Goal: Task Accomplishment & Management: Use online tool/utility

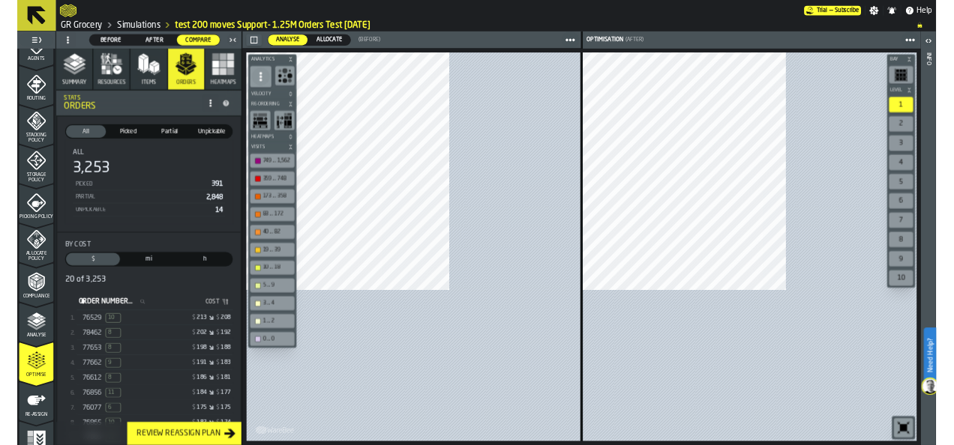
scroll to position [467, 0]
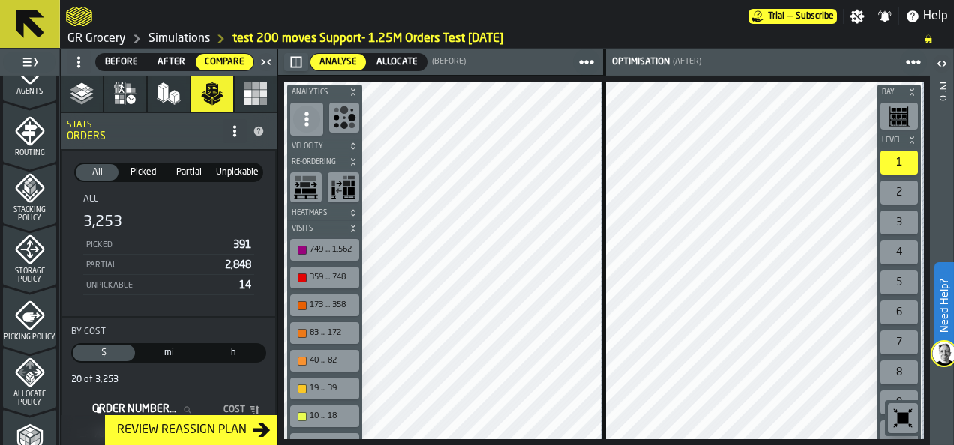
click at [133, 175] on span "Picked" at bounding box center [143, 172] width 40 height 13
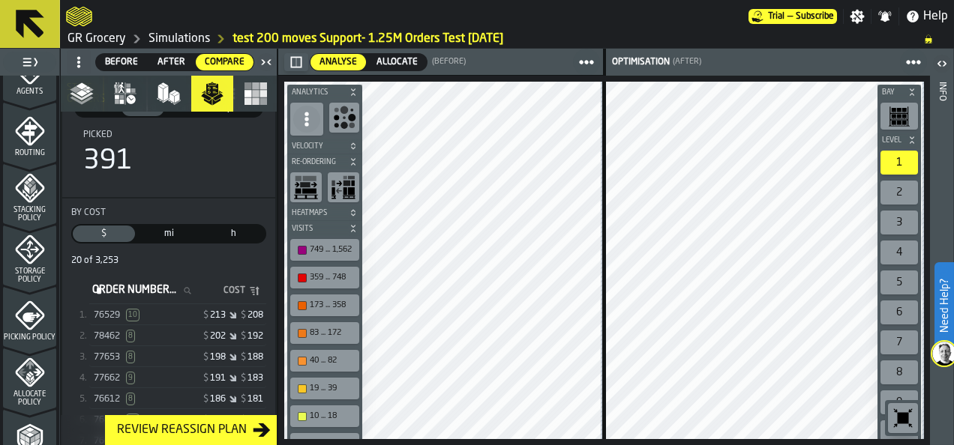
scroll to position [75, 0]
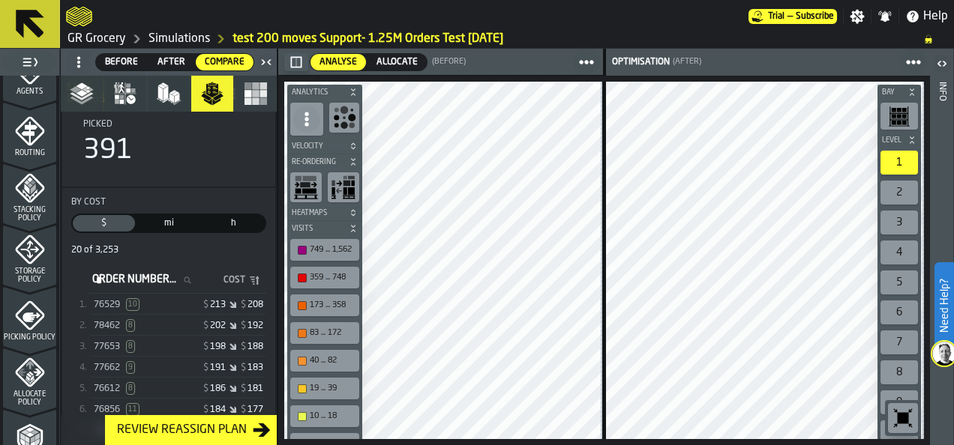
drag, startPoint x: 176, startPoint y: 301, endPoint x: 255, endPoint y: 274, distance: 83.2
click at [178, 301] on div "$ 213 $ 208" at bounding box center [220, 305] width 85 height 10
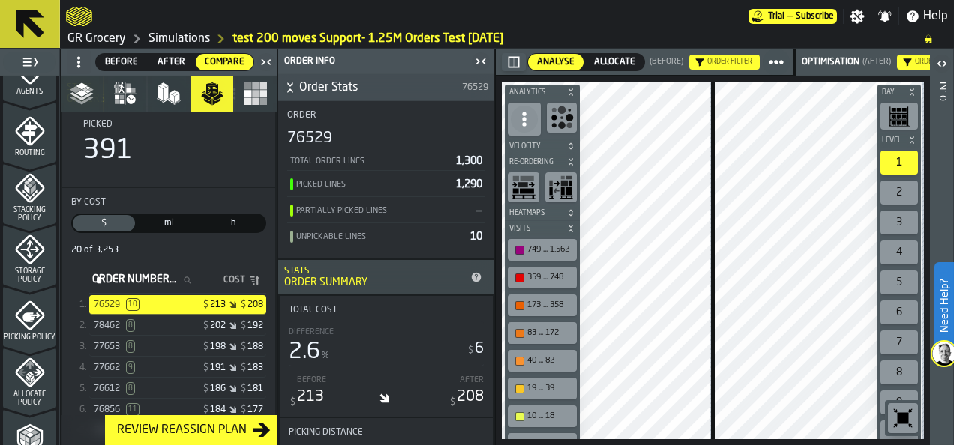
click at [163, 330] on div "78462 8" at bounding box center [136, 325] width 85 height 13
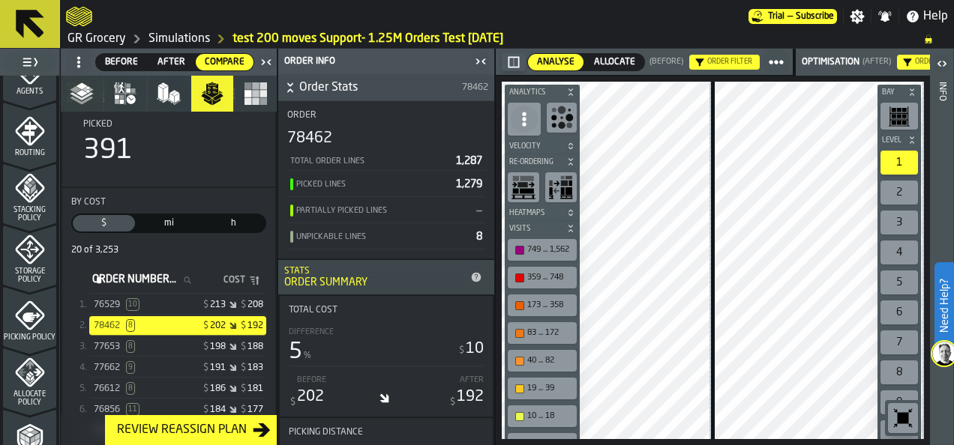
click at [819, 218] on div "Aisle 63 Aisle 63 Aisle 63 Bay Level 1 2 3 4 5 6 7 8 9 10 M A K I N G W A R E H…" at bounding box center [713, 261] width 434 height 370
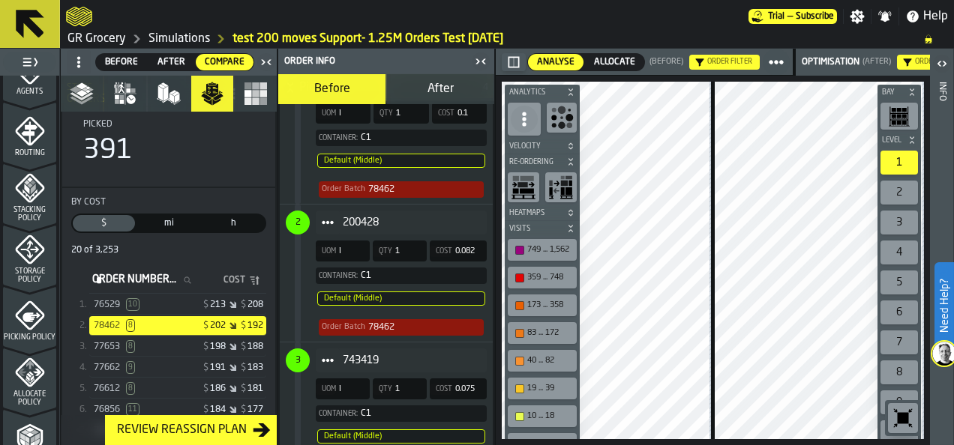
scroll to position [825, 0]
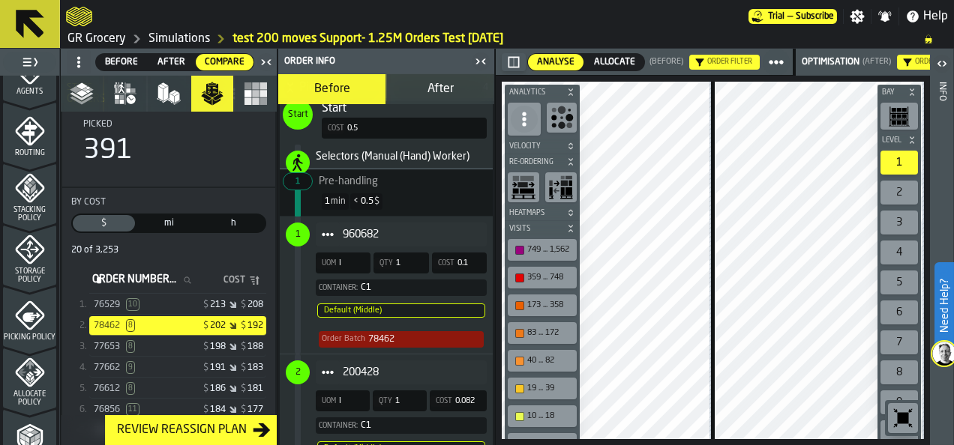
click at [145, 352] on div "77653 8" at bounding box center [136, 346] width 85 height 13
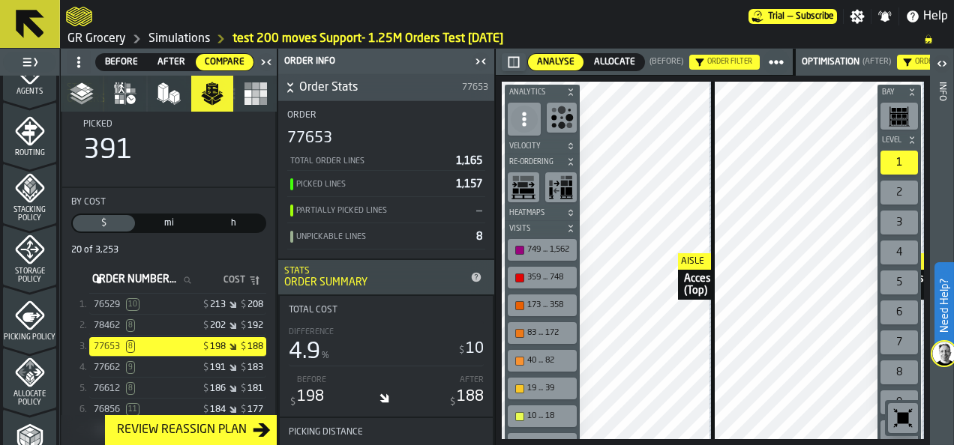
click at [784, 250] on div "Aisle Access aisle (Top) Aisle Access aisle (Top) Aisle Access aisle (Top) Bay …" at bounding box center [713, 261] width 434 height 370
click at [416, 217] on main "1 Start 1.1 Layout 1.2 Assignment 1.3 Items 1.4 Orders 1.5 Data Stats 1.6 Heatm…" at bounding box center [477, 247] width 954 height 397
click at [544, 234] on div "Aisle Access aisle (Top) Aisle Access aisle (Top) Aisle Access aisle (Top) Bay …" at bounding box center [713, 261] width 434 height 370
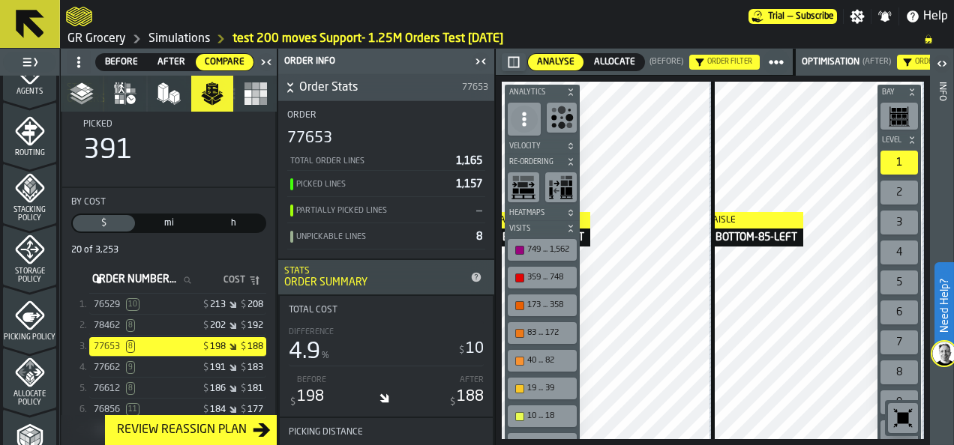
click at [691, 212] on div "Aisle BOTTOM-85-LEFT Aisle BOTTOM-85-LEFT Aisle BOTTOM-85-LEFT Bay Level 1 2 3 …" at bounding box center [713, 261] width 434 height 370
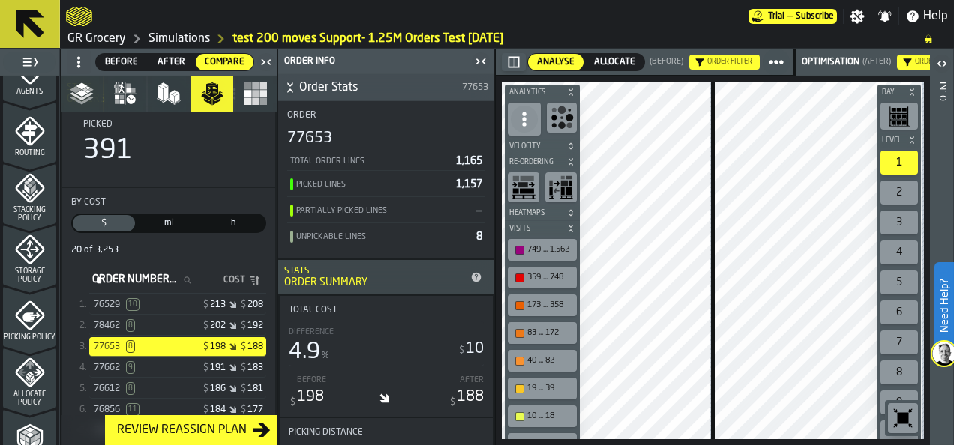
click at [162, 366] on div "77662 9" at bounding box center [136, 367] width 85 height 13
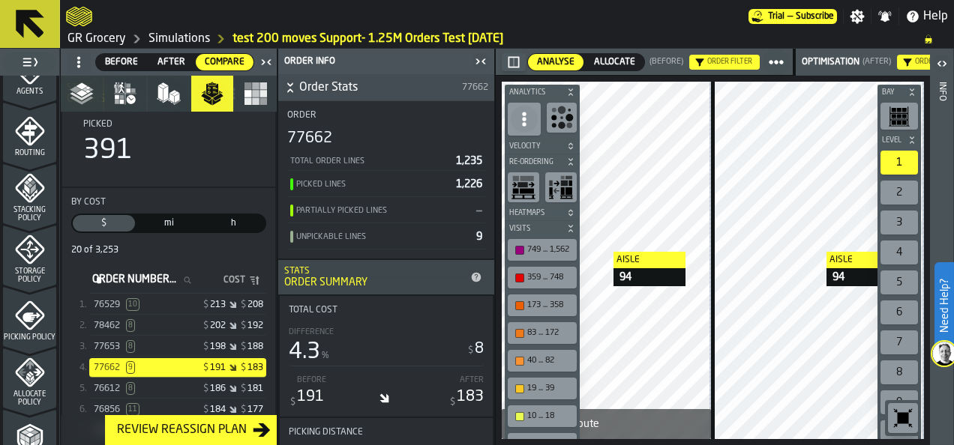
click at [810, 249] on div at bounding box center [818, 261] width 208 height 358
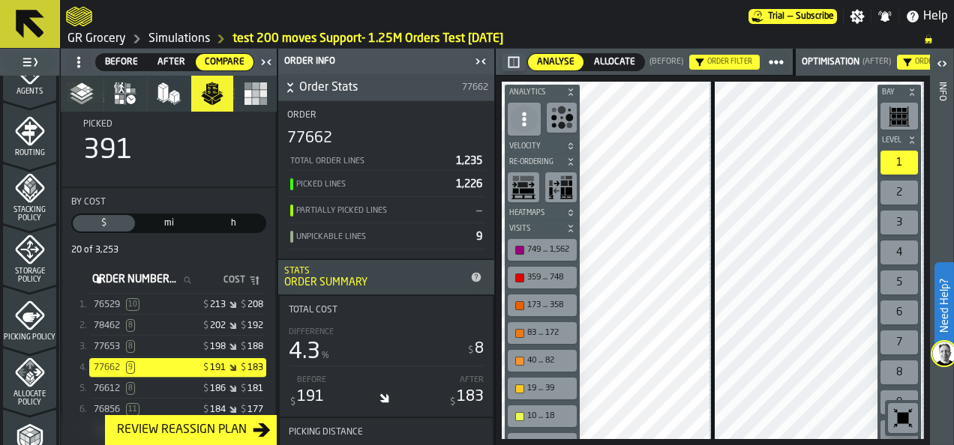
click at [708, 280] on div at bounding box center [607, 261] width 212 height 358
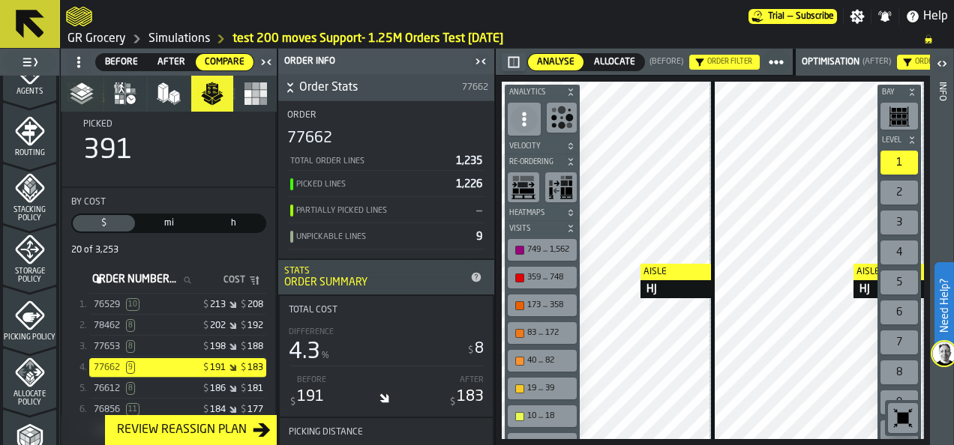
click at [726, 264] on div "Aisle HJ Aisle HJ Aisle HJ Bay Level 1 2 3 4 5 6 7 8 9 10 M A K I N G W A R E H…" at bounding box center [713, 261] width 434 height 370
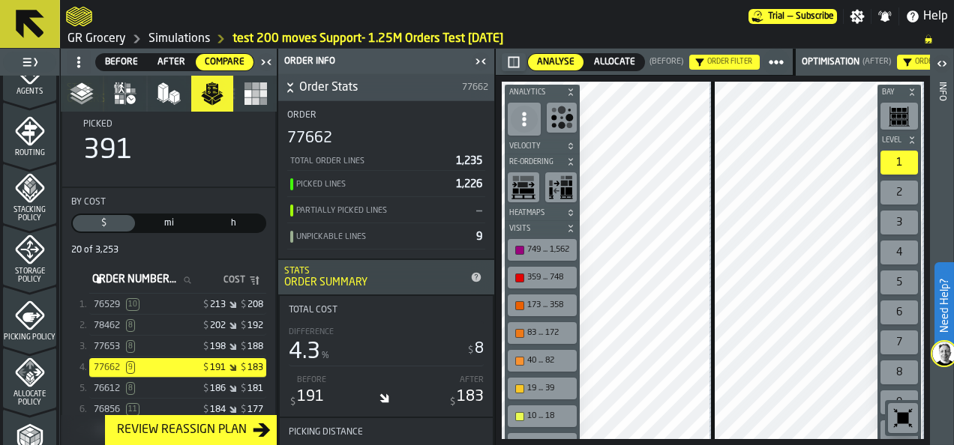
drag, startPoint x: 174, startPoint y: 318, endPoint x: 258, endPoint y: 305, distance: 84.9
click at [174, 318] on div "78462 8 $ 202 $ 192" at bounding box center [177, 325] width 177 height 19
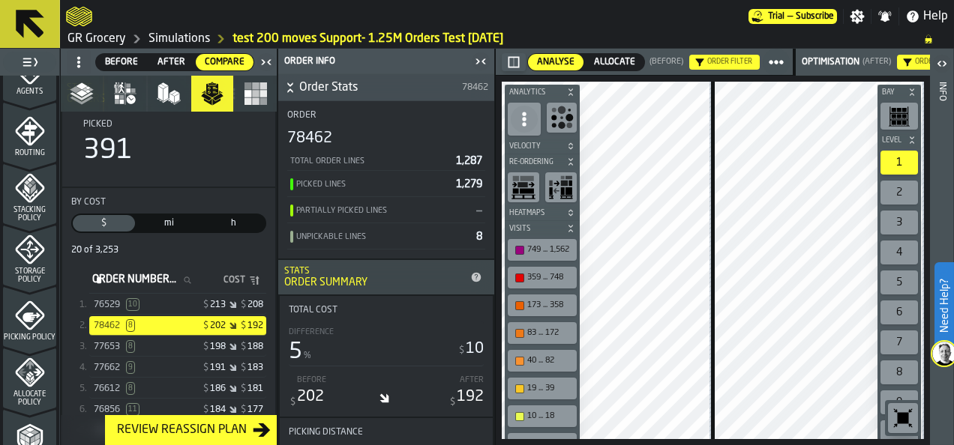
click at [646, 280] on div at bounding box center [605, 261] width 208 height 358
click at [753, 284] on div "Bay Level 1 2 3 4 5 6 7 8 9 10 M A K I N G W A R E H O U S E S M O R E EF F I C…" at bounding box center [713, 261] width 434 height 370
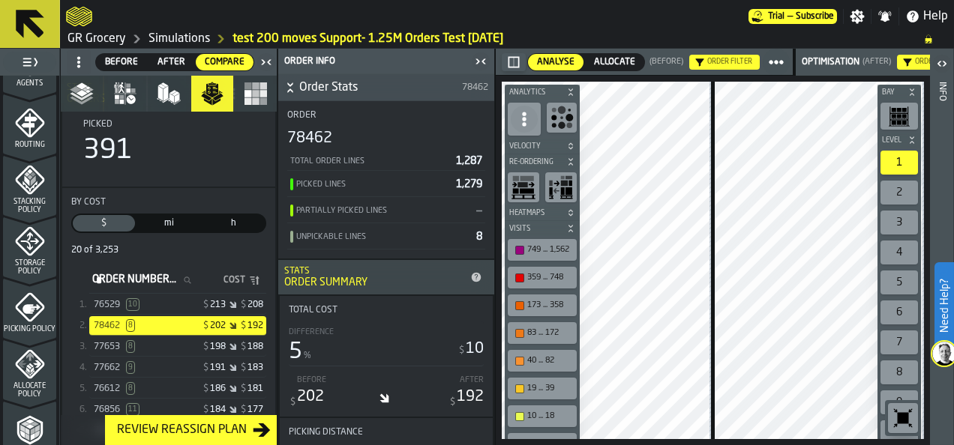
scroll to position [736, 0]
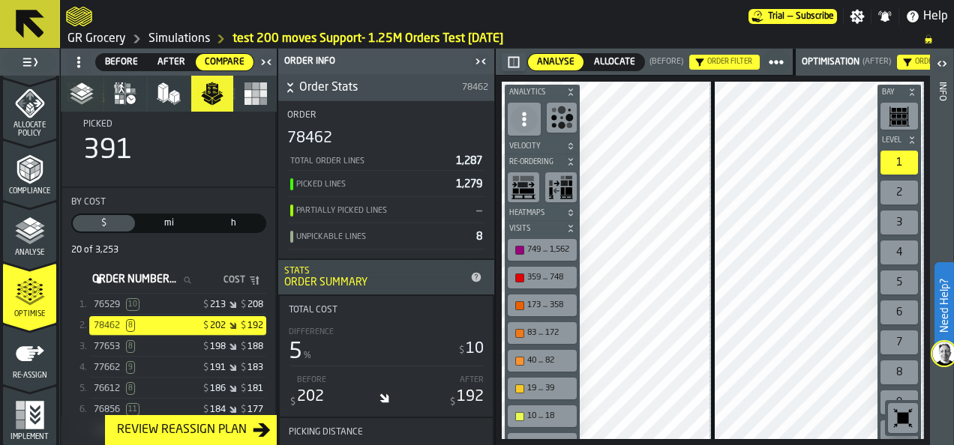
click at [25, 353] on icon "menu Re-assign" at bounding box center [30, 353] width 28 height 15
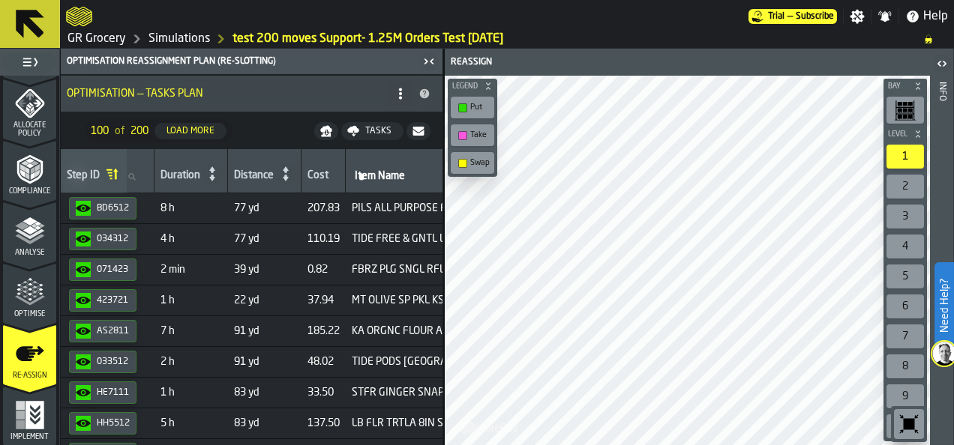
scroll to position [0, 440]
click at [208, 211] on span "8 h" at bounding box center [193, 208] width 61 height 12
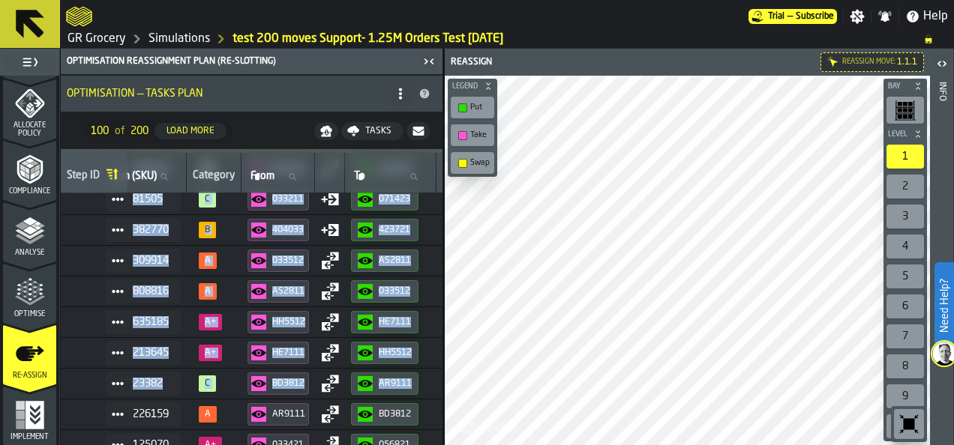
scroll to position [70, 20]
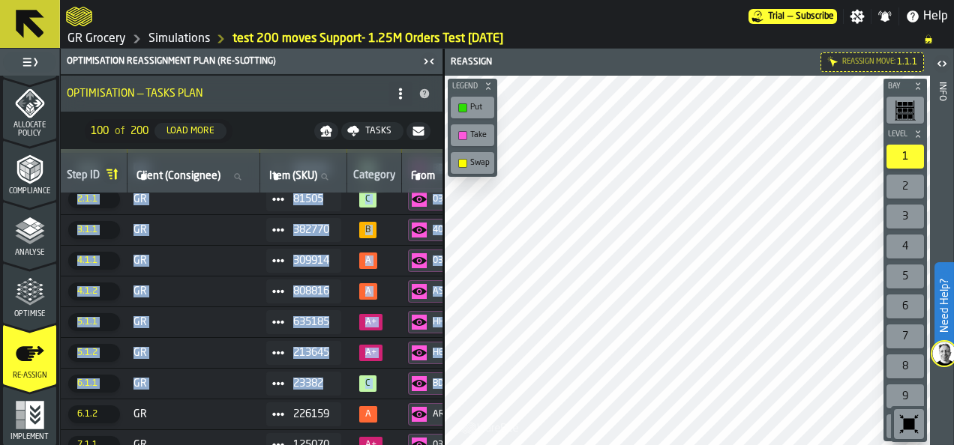
drag, startPoint x: 163, startPoint y: 440, endPoint x: 43, endPoint y: 418, distance: 122.6
click at [43, 418] on aside "1 Start 1.1 Layout 1.2 Assignment 1.3 Items 1.4 Orders 1.5 Data Stats 1.6 Heatm…" at bounding box center [221, 247] width 443 height 397
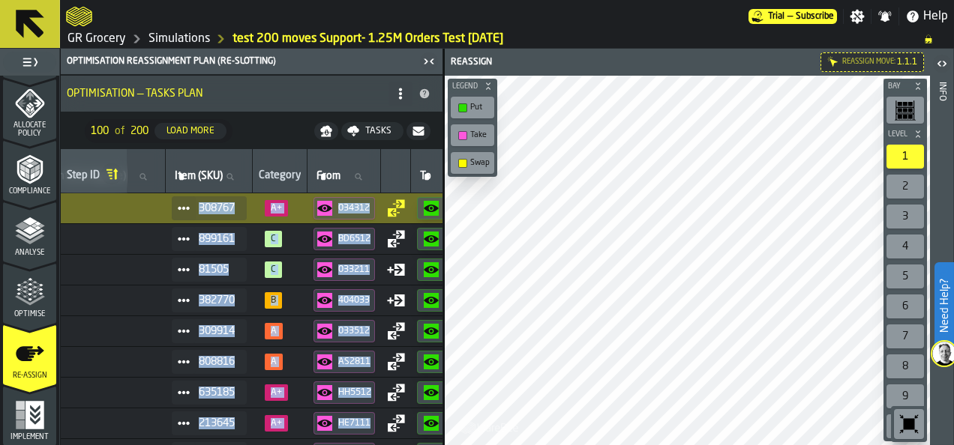
scroll to position [0, 108]
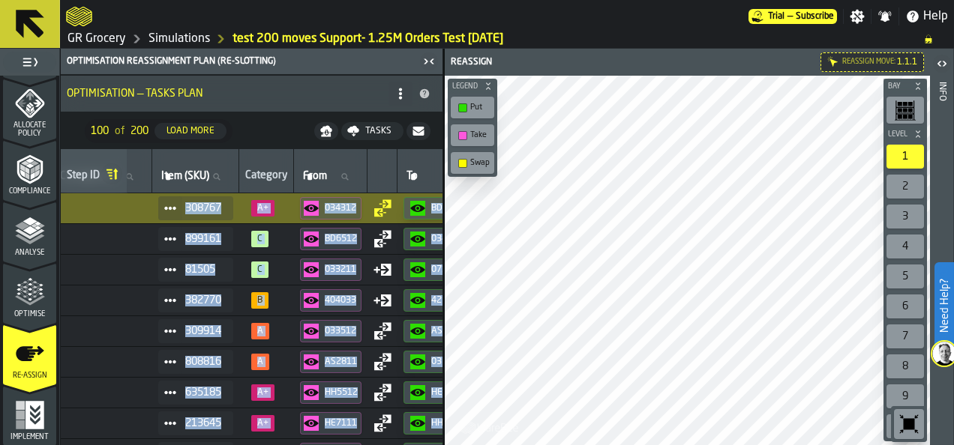
click at [241, 133] on nav "100 of 200 Load More Tasks" at bounding box center [252, 131] width 382 height 36
click at [137, 210] on span "GR" at bounding box center [85, 208] width 121 height 12
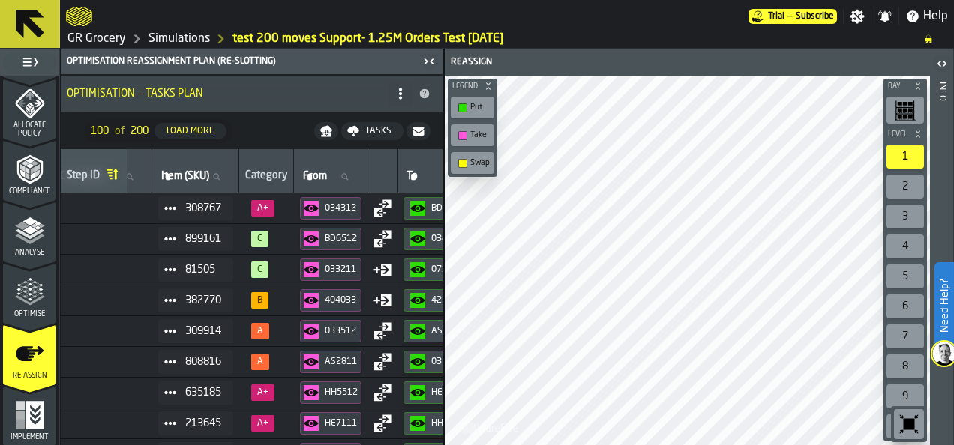
click at [117, 206] on span "GR" at bounding box center [85, 208] width 121 height 12
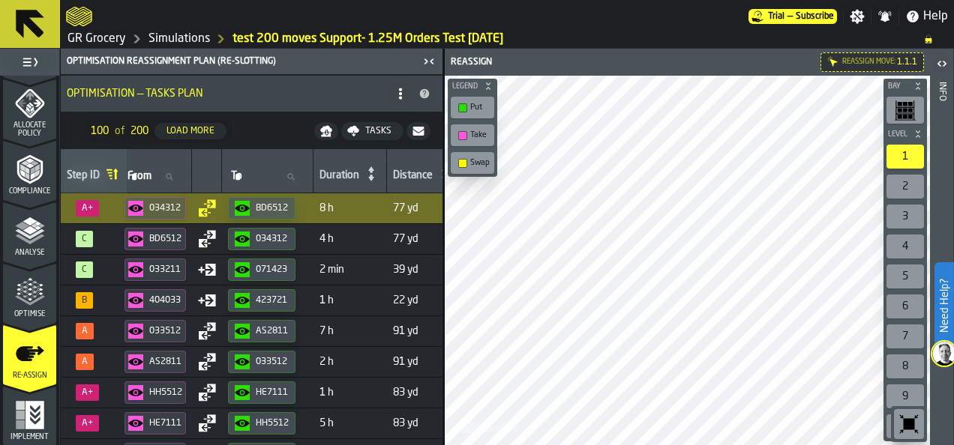
scroll to position [0, 292]
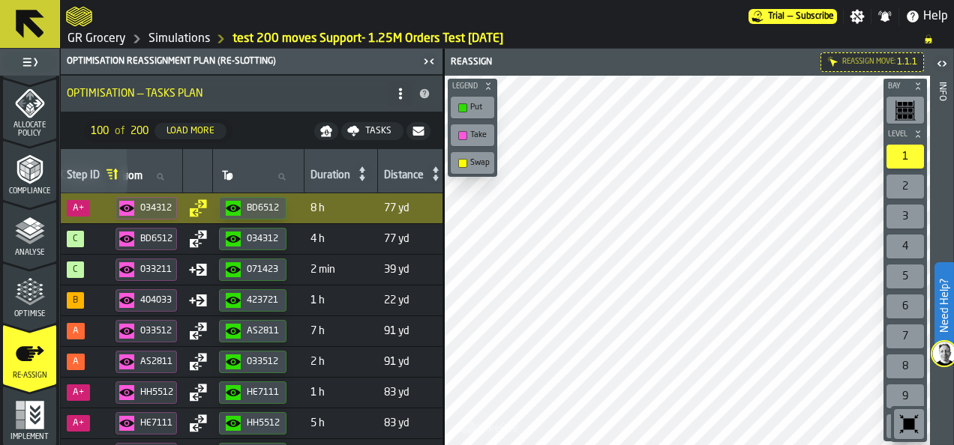
click at [354, 321] on td "7 h" at bounding box center [340, 331] width 73 height 31
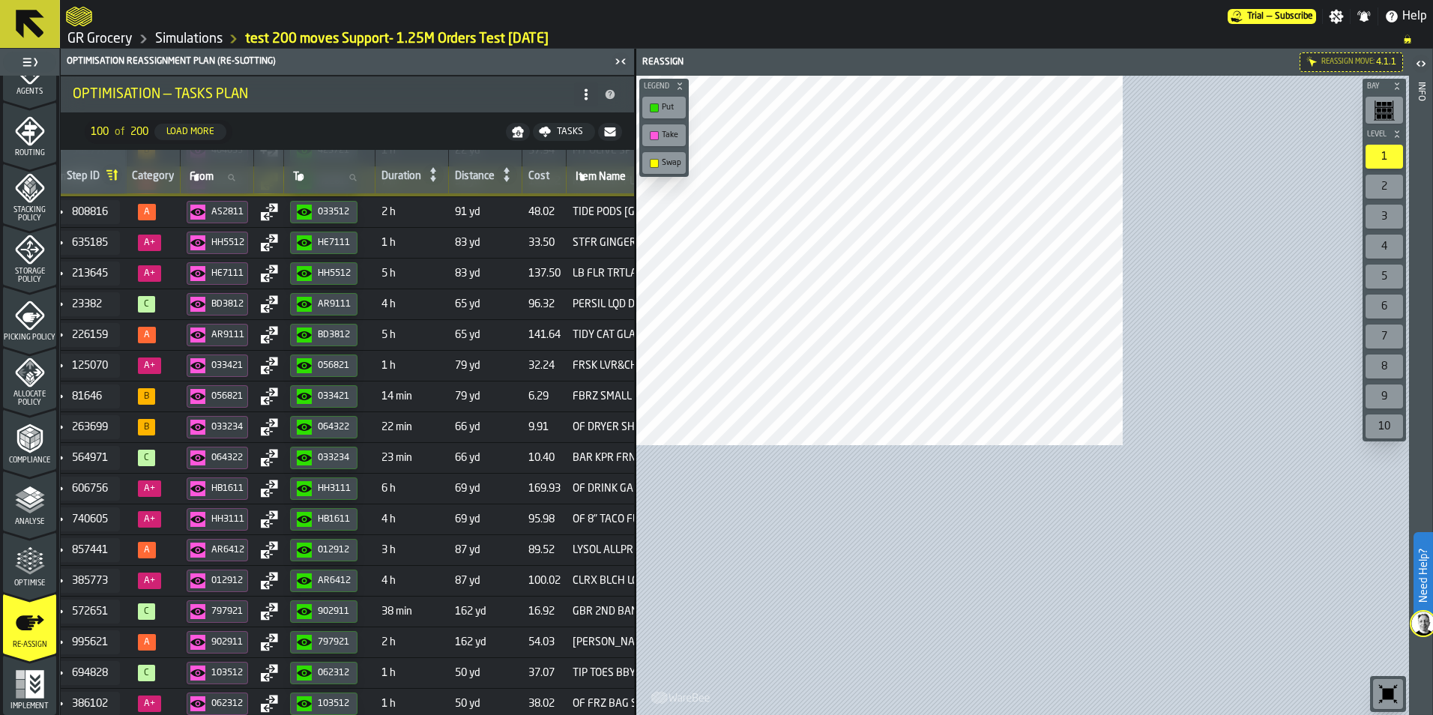
scroll to position [467, 0]
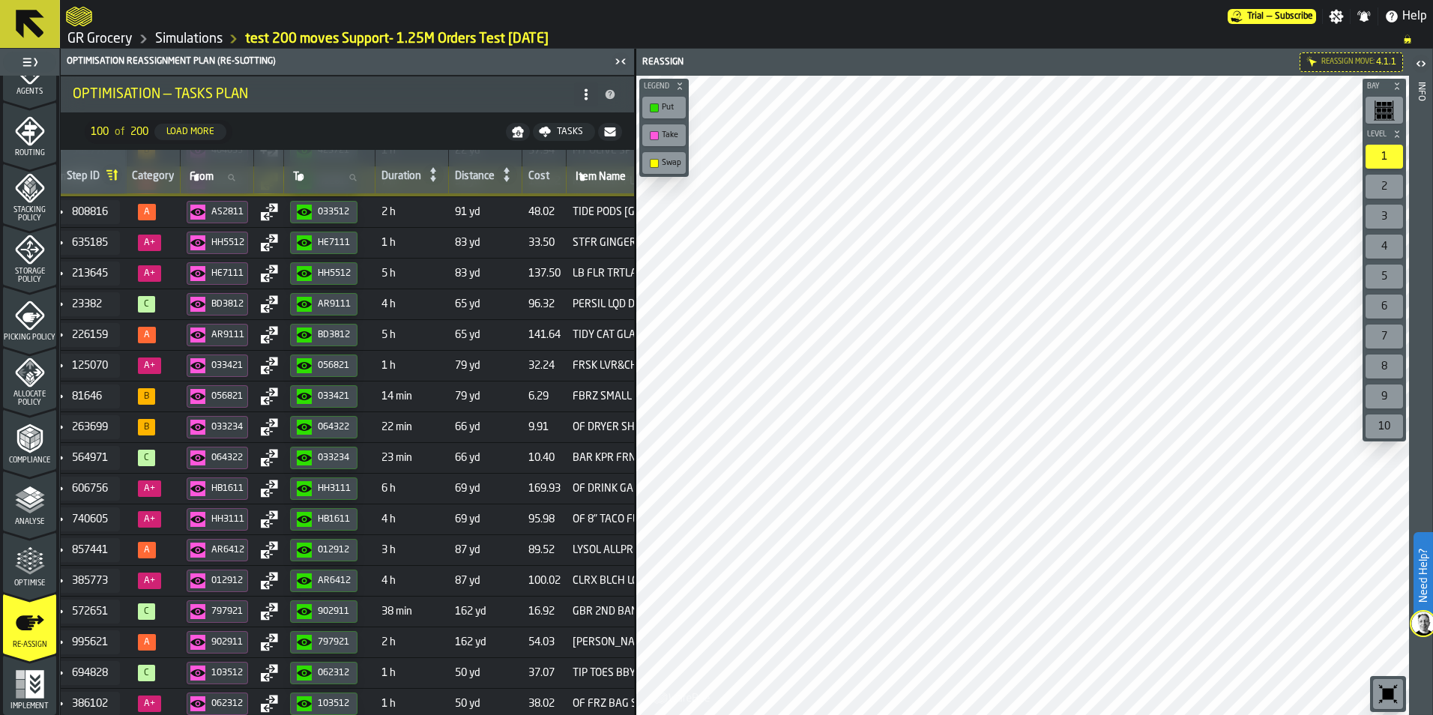
click at [437, 209] on span "2 h" at bounding box center [412, 212] width 61 height 12
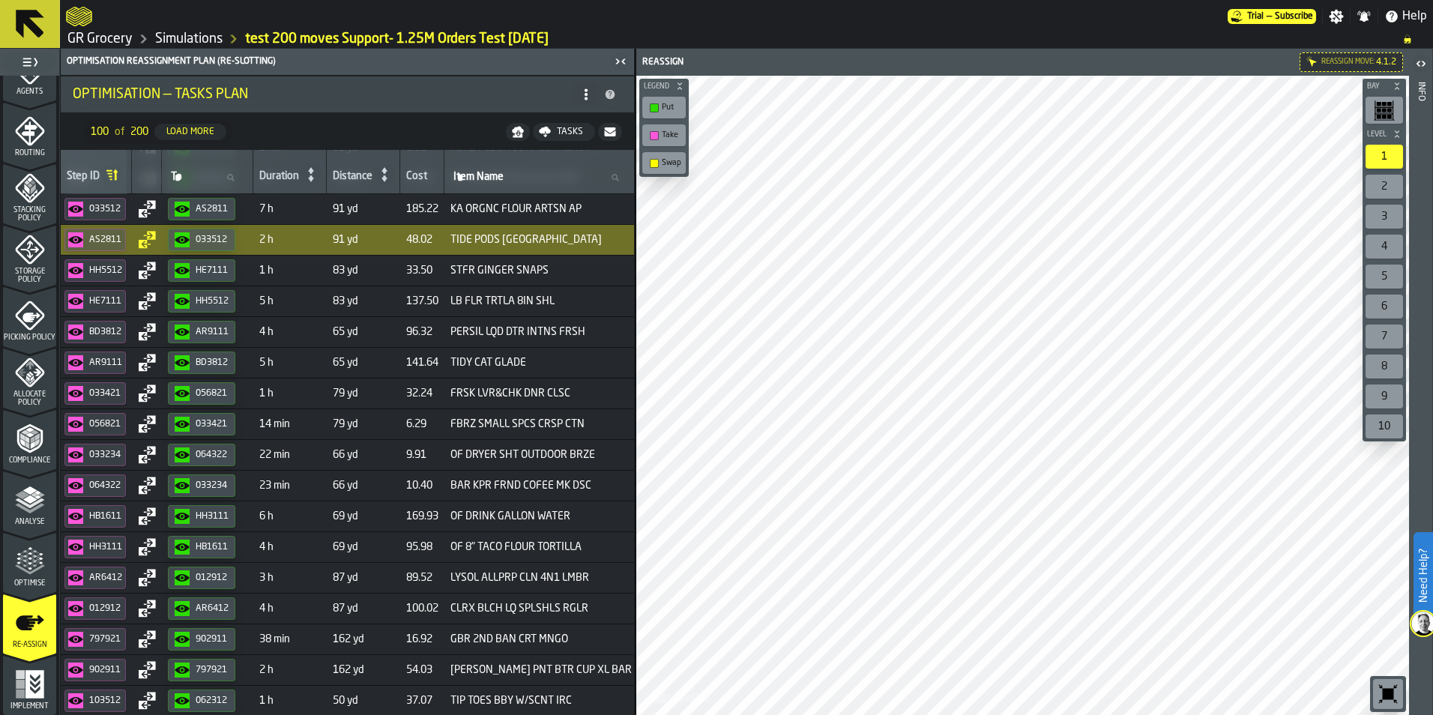
scroll to position [121, 343]
click at [321, 298] on span "5 h" at bounding box center [289, 302] width 61 height 12
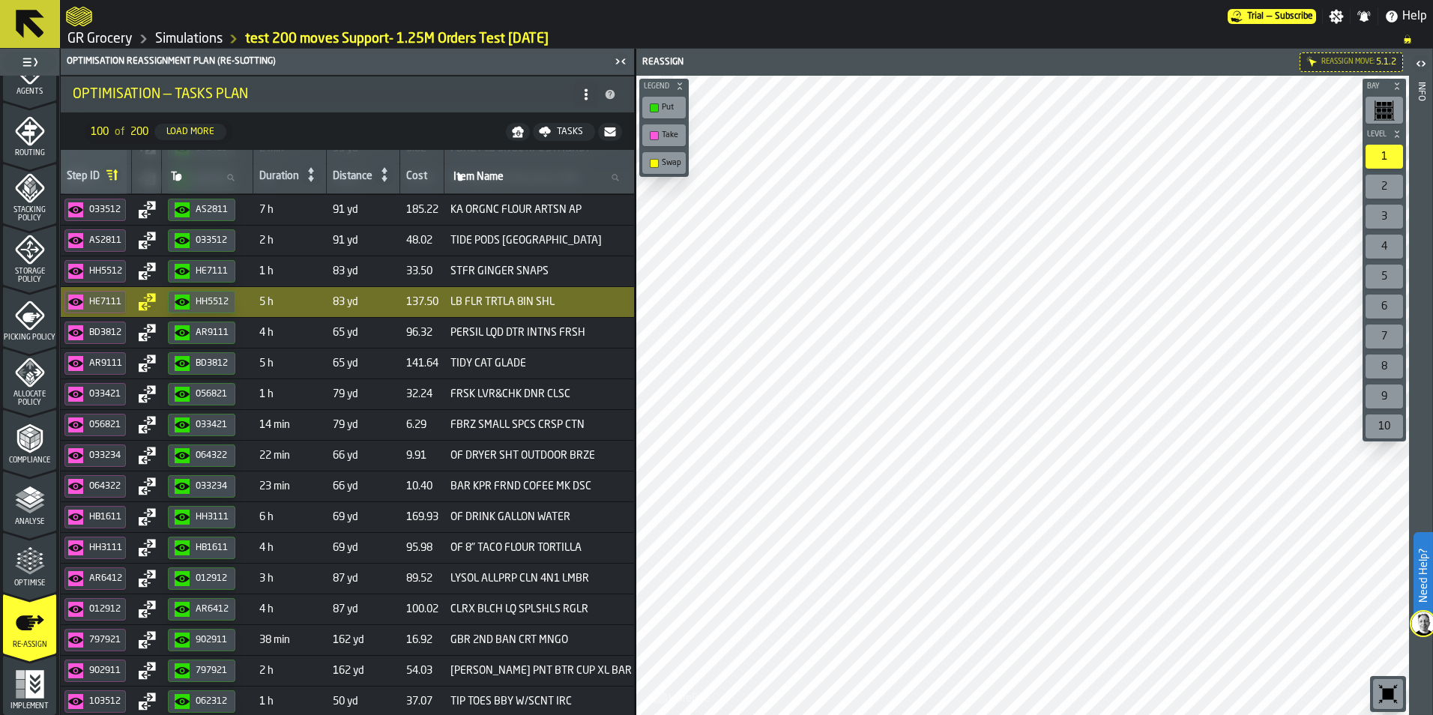
click at [501, 341] on td "PERSIL LQD DTR INTNS FRSH" at bounding box center [541, 333] width 193 height 31
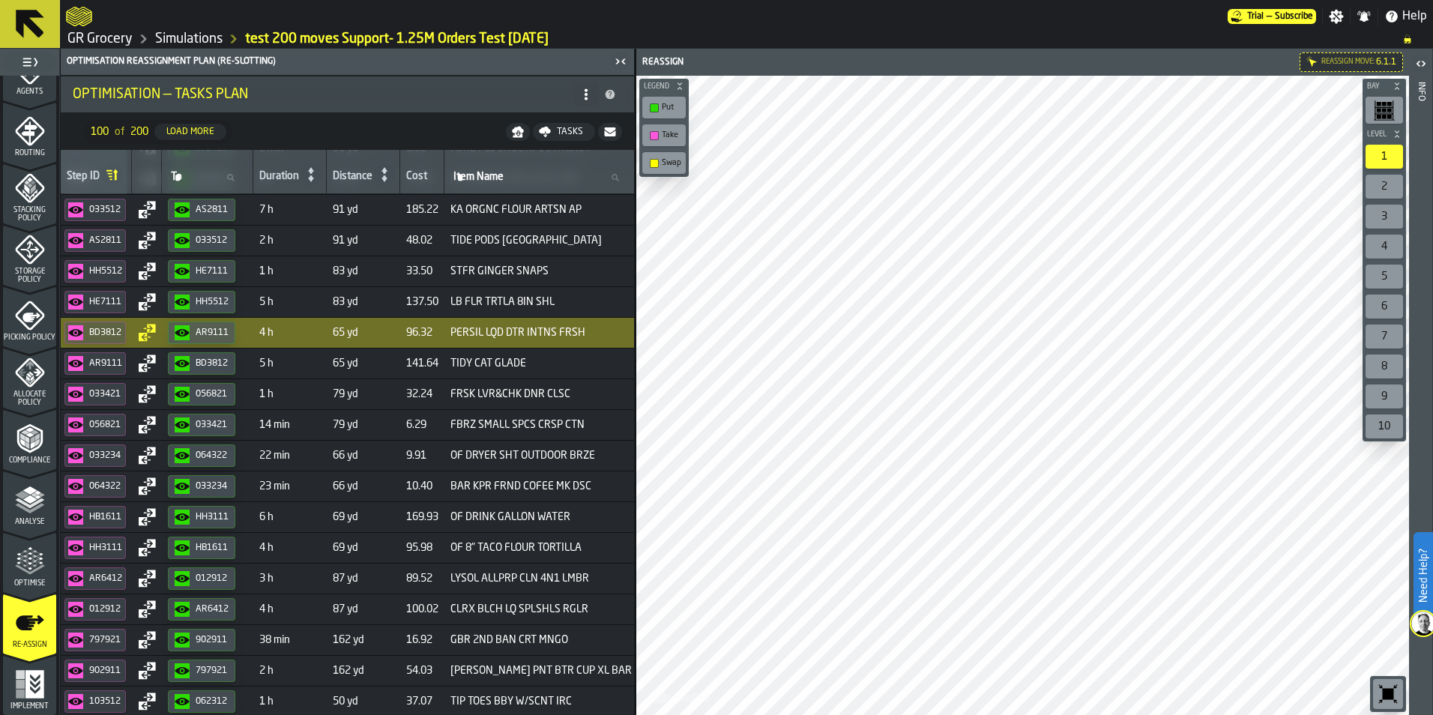
click at [290, 367] on span "5 h" at bounding box center [289, 364] width 61 height 12
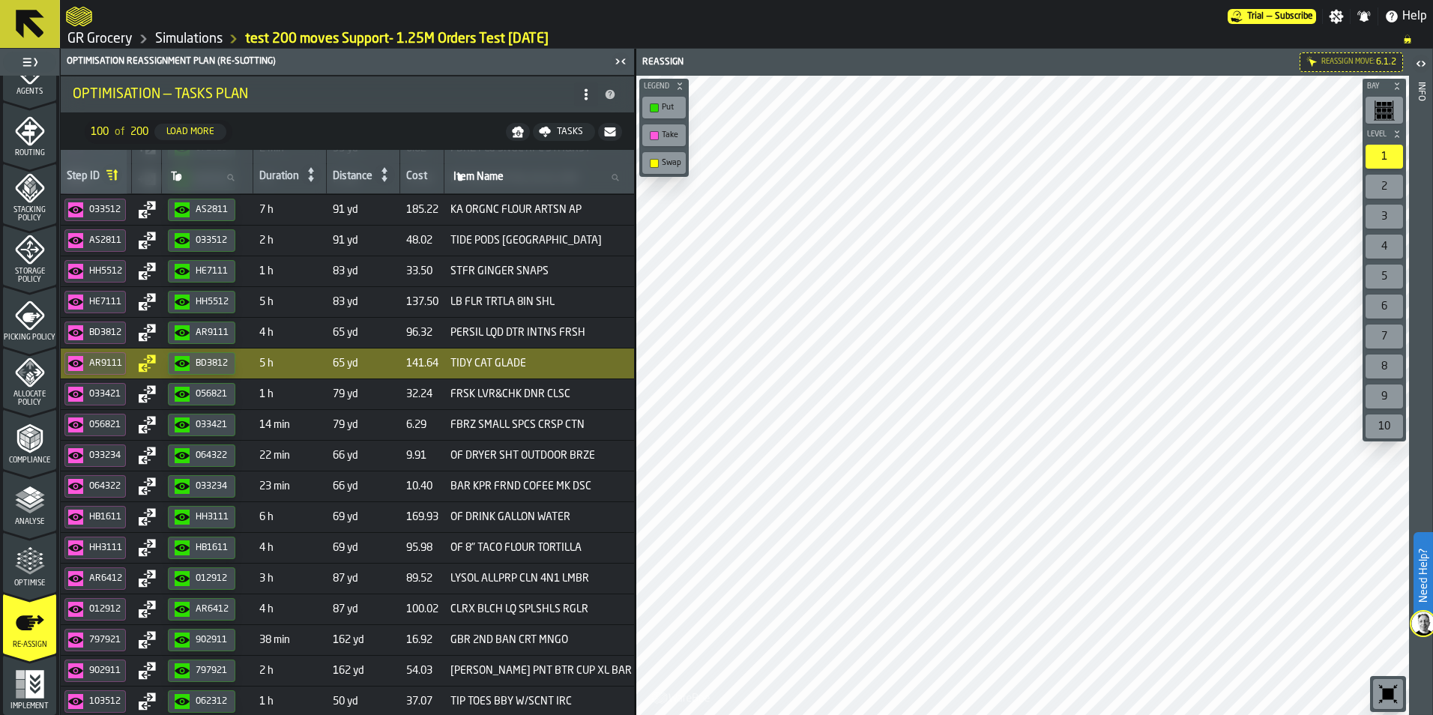
click at [307, 394] on span "1 h" at bounding box center [289, 394] width 61 height 12
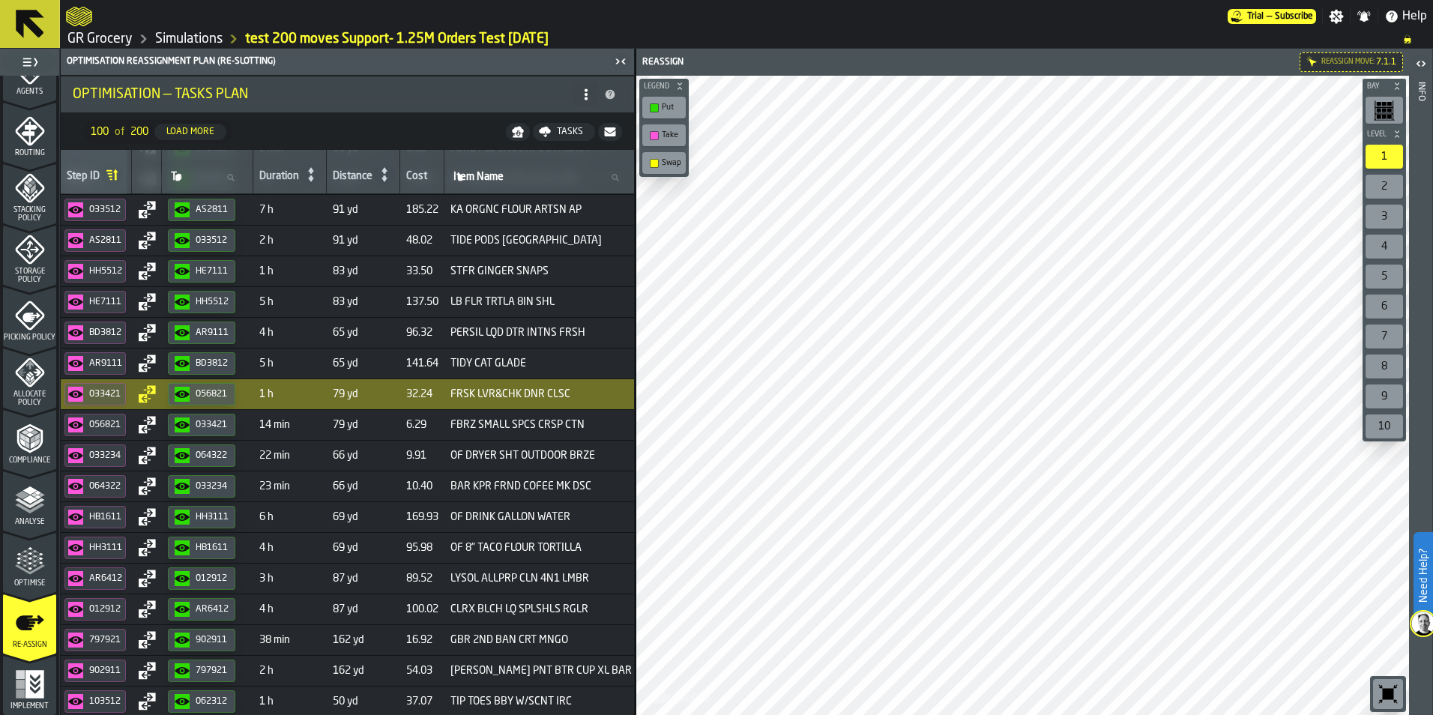
click at [321, 429] on span "14 min" at bounding box center [289, 425] width 61 height 12
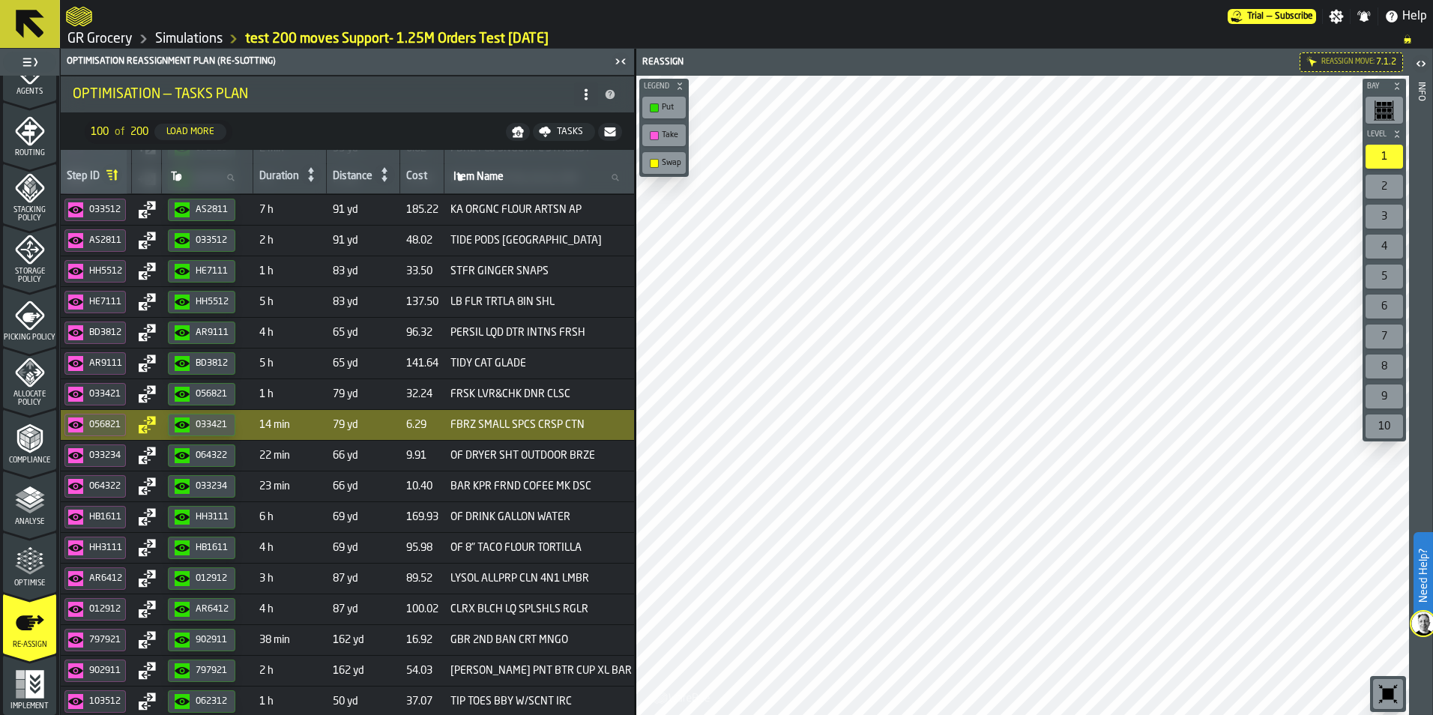
click at [307, 452] on span "22 min" at bounding box center [289, 456] width 61 height 12
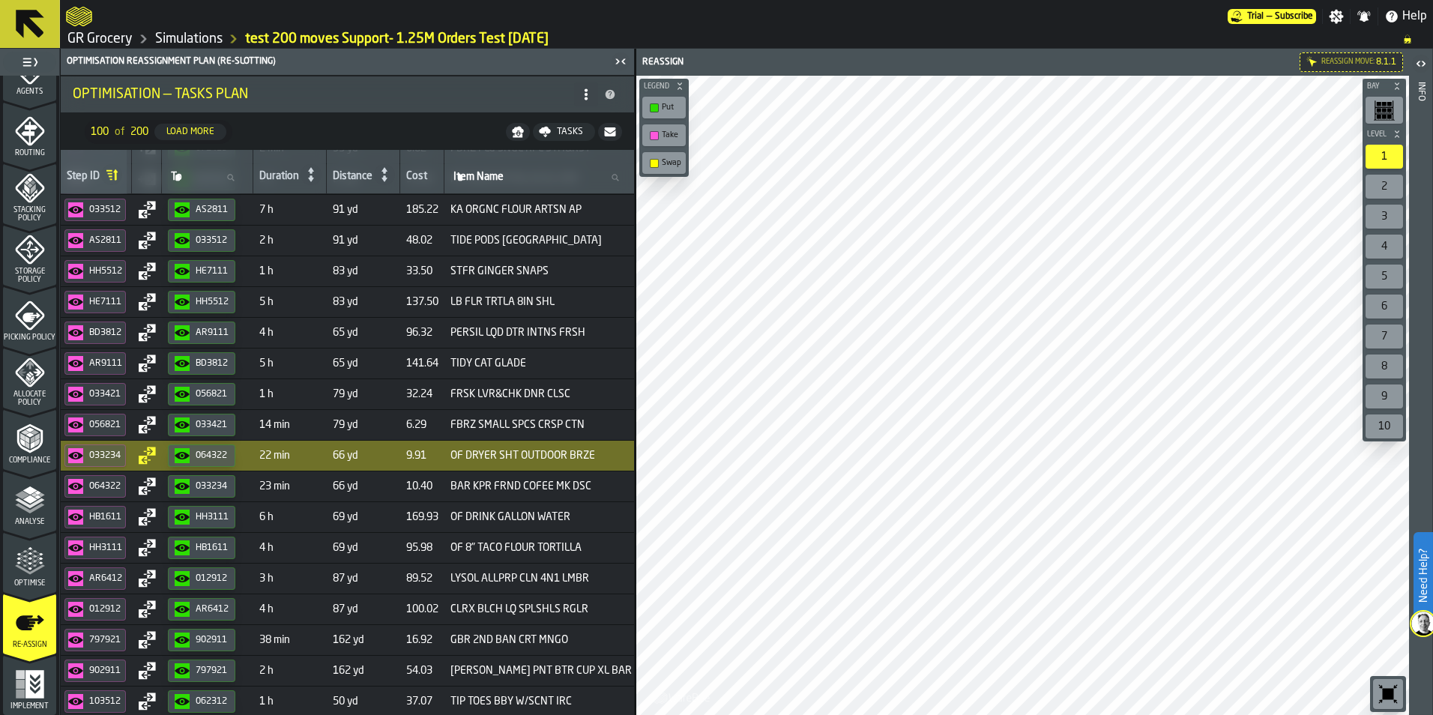
click at [321, 487] on span "23 min" at bounding box center [289, 487] width 61 height 12
